Goal: Transaction & Acquisition: Purchase product/service

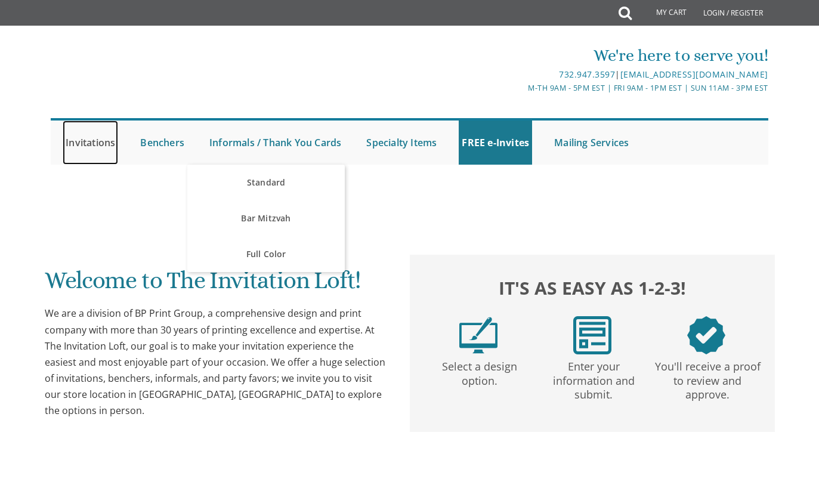
click at [91, 141] on link "Invitations" at bounding box center [90, 143] width 55 height 44
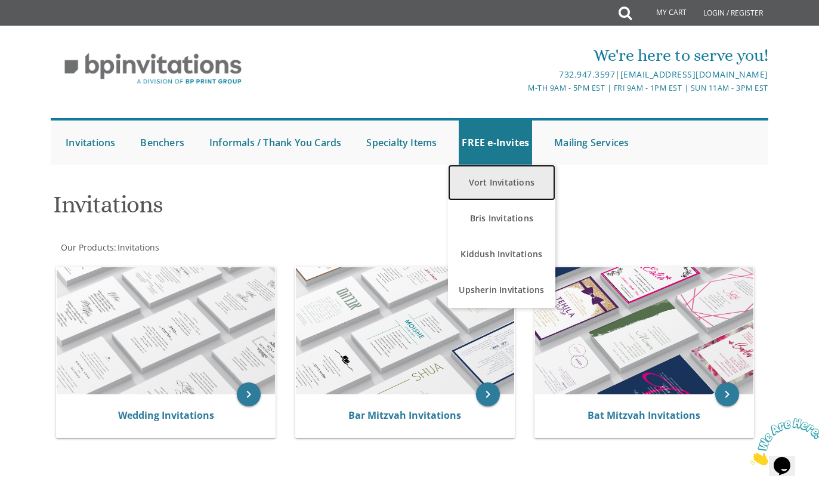
click at [493, 185] on link "Vort Invitations" at bounding box center [501, 183] width 107 height 36
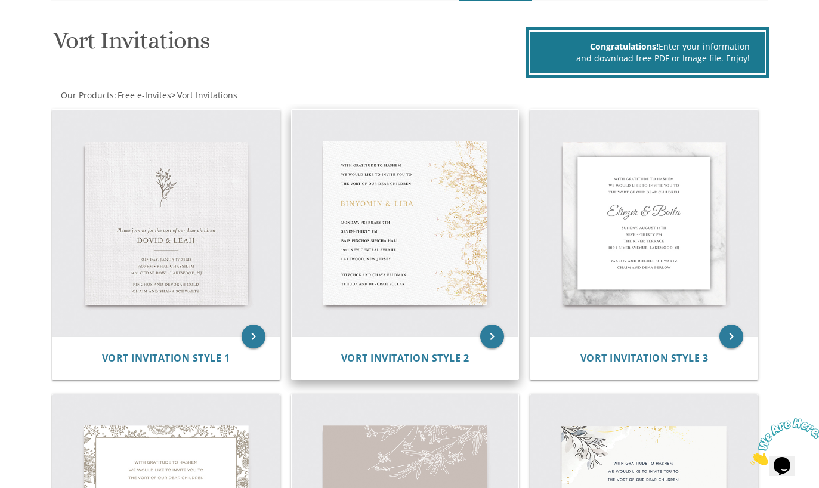
scroll to position [167, 0]
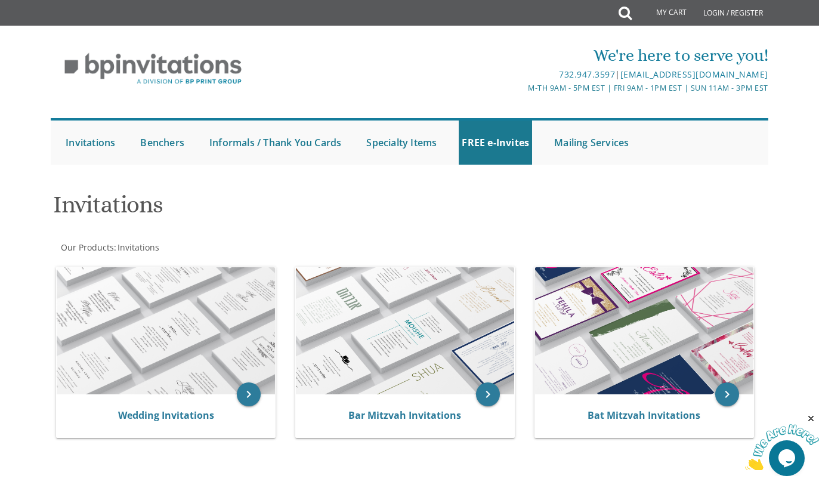
click at [266, 70] on div "We're here to serve you! 732.947.3597 | invitations@bpprintgroup.com M-Th 9am -…" at bounding box center [410, 69] width 720 height 63
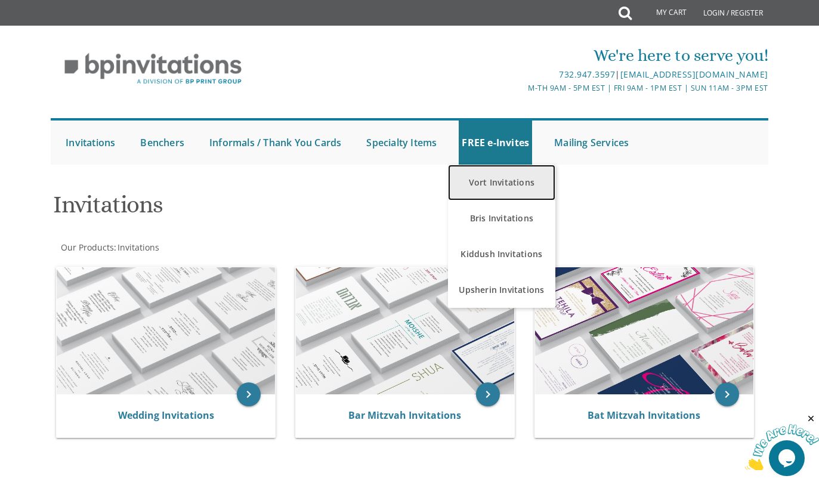
click at [496, 186] on link "Vort Invitations" at bounding box center [501, 183] width 107 height 36
click at [502, 194] on link "Vort Invitations" at bounding box center [501, 183] width 107 height 36
